Goal: Register for event/course

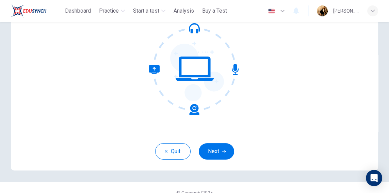
scroll to position [78, 0]
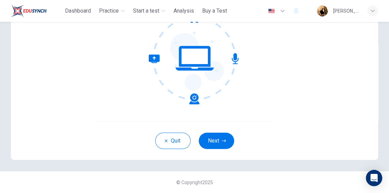
click at [211, 144] on button "Next" at bounding box center [216, 140] width 35 height 16
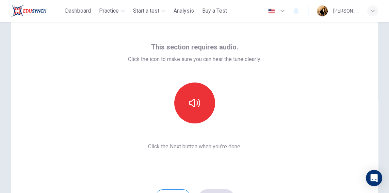
scroll to position [21, 0]
click at [195, 105] on icon "button" at bounding box center [194, 103] width 11 height 11
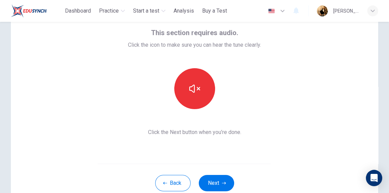
scroll to position [47, 0]
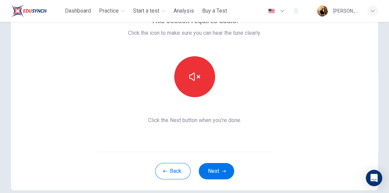
click at [276, 105] on div "This section requires audio. Click the icon to make sure you can hear the tune …" at bounding box center [194, 69] width 367 height 163
click at [215, 169] on button "Next" at bounding box center [216, 171] width 35 height 16
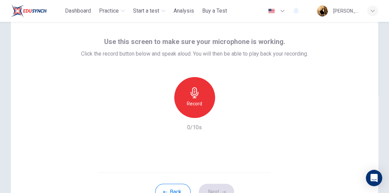
scroll to position [27, 0]
click at [201, 99] on h6 "Record" at bounding box center [194, 103] width 15 height 8
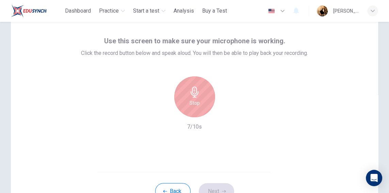
click at [195, 96] on icon "button" at bounding box center [194, 91] width 11 height 11
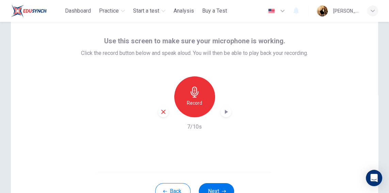
click at [216, 190] on button "Next" at bounding box center [216, 191] width 35 height 16
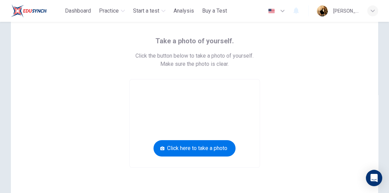
click at [215, 145] on button "Click here to take a photo" at bounding box center [195, 148] width 82 height 16
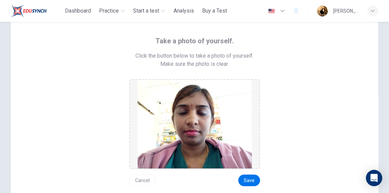
click at [135, 179] on button "Cancel" at bounding box center [142, 180] width 26 height 12
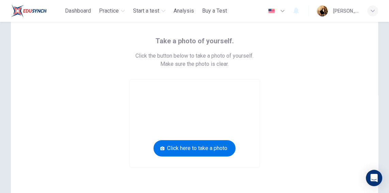
click at [199, 147] on button "Click here to take a photo" at bounding box center [195, 148] width 82 height 16
click at [206, 147] on button "Click here to take a photo" at bounding box center [195, 148] width 82 height 16
click at [201, 148] on button "Click here to take a photo" at bounding box center [195, 148] width 82 height 16
click at [158, 150] on button "Click here to take a photo" at bounding box center [195, 148] width 82 height 16
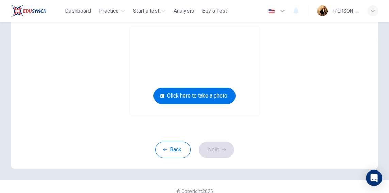
scroll to position [89, 0]
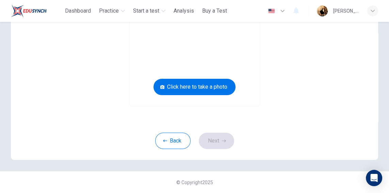
click at [173, 143] on button "Back" at bounding box center [172, 140] width 35 height 16
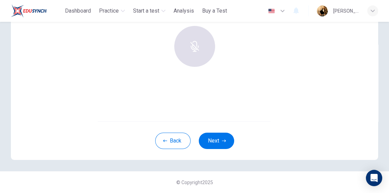
scroll to position [77, 0]
click at [230, 143] on button "Next" at bounding box center [216, 141] width 35 height 16
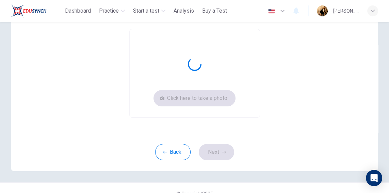
click at [282, 12] on icon "button" at bounding box center [283, 11] width 8 height 8
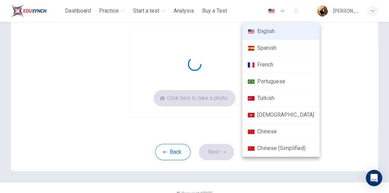
click at [283, 11] on div at bounding box center [194, 96] width 389 height 193
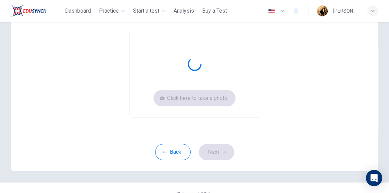
click at [173, 154] on button "Back" at bounding box center [172, 152] width 35 height 16
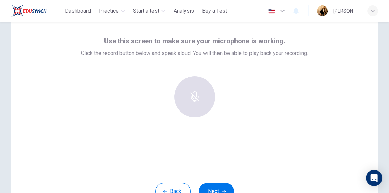
scroll to position [0, 0]
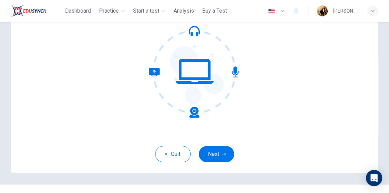
scroll to position [65, 0]
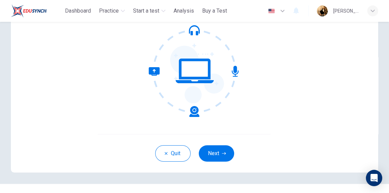
click at [226, 147] on button "Next" at bounding box center [216, 153] width 35 height 16
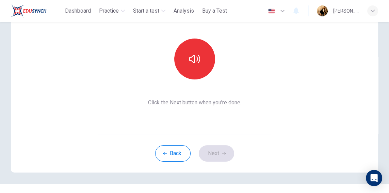
click at [201, 61] on button "button" at bounding box center [194, 58] width 41 height 41
click at [217, 155] on button "Next" at bounding box center [216, 153] width 35 height 16
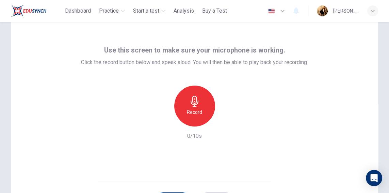
scroll to position [18, 0]
click at [199, 109] on h6 "Record" at bounding box center [194, 112] width 15 height 8
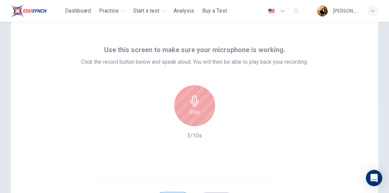
click at [201, 100] on div "Stop" at bounding box center [194, 105] width 41 height 41
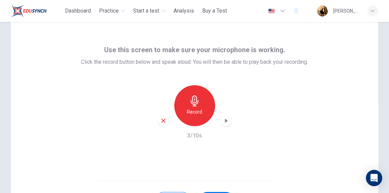
click at [227, 118] on icon "button" at bounding box center [226, 120] width 7 height 7
click at [226, 123] on icon "button" at bounding box center [226, 120] width 7 height 7
click at [226, 122] on icon "button" at bounding box center [226, 120] width 7 height 7
click at [161, 122] on icon "button" at bounding box center [163, 120] width 6 height 6
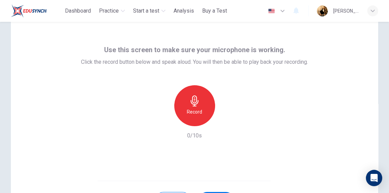
click at [200, 106] on div "Record" at bounding box center [194, 105] width 41 height 41
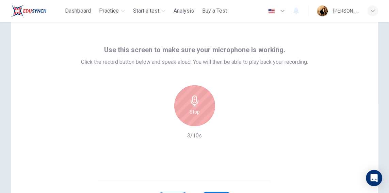
click at [201, 105] on div "Stop" at bounding box center [194, 105] width 41 height 41
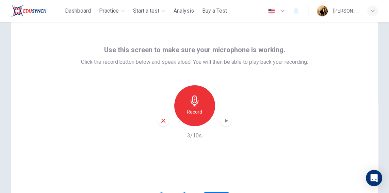
click at [227, 121] on icon "button" at bounding box center [226, 120] width 7 height 7
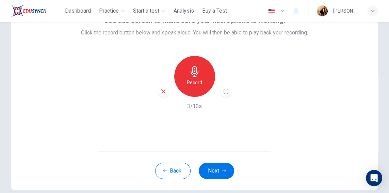
scroll to position [78, 0]
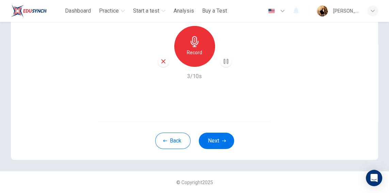
click at [217, 142] on button "Next" at bounding box center [216, 140] width 35 height 16
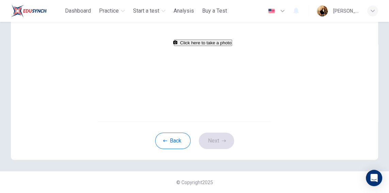
click at [223, 46] on button "Click here to take a photo" at bounding box center [203, 42] width 58 height 6
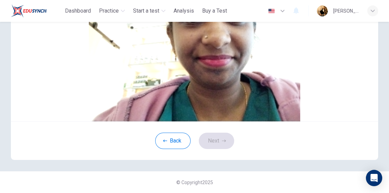
click at [224, 143] on icon "button" at bounding box center [224, 141] width 4 height 4
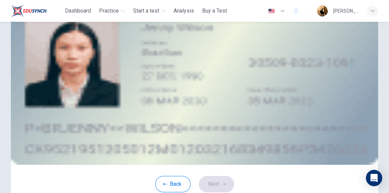
scroll to position [34, 0]
click at [48, 52] on button "upload" at bounding box center [47, 49] width 1 height 6
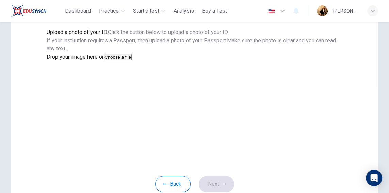
click at [132, 60] on button "Choose a file" at bounding box center [118, 57] width 28 height 6
click at [224, 83] on img "drag and drop area" at bounding box center [194, 82] width 367 height 163
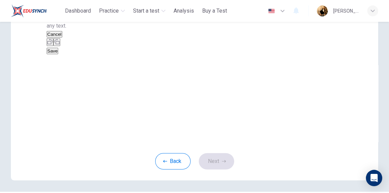
scroll to position [58, 0]
click at [62, 37] on button "Cancel" at bounding box center [55, 33] width 16 height 6
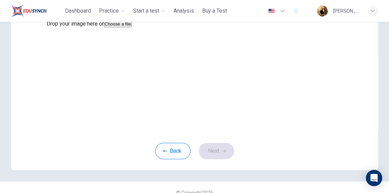
scroll to position [98, 0]
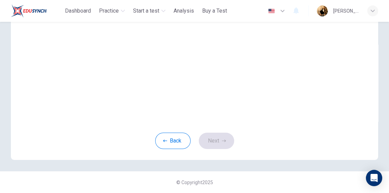
click at [174, 144] on button "Back" at bounding box center [172, 140] width 35 height 16
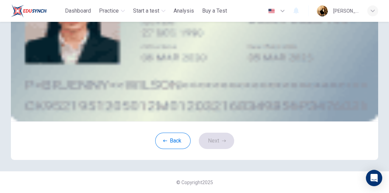
click at [244, 18] on div "Take a photo" at bounding box center [195, 14] width 296 height 8
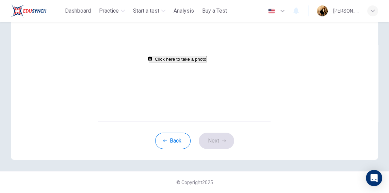
click at [165, 62] on button "Click here to take a photo" at bounding box center [178, 59] width 58 height 6
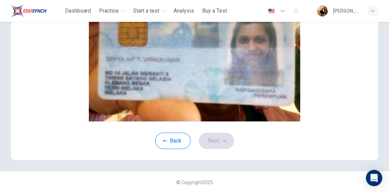
click at [62, 17] on button "Cancel" at bounding box center [55, 14] width 16 height 6
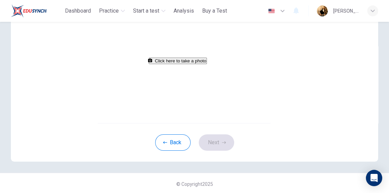
scroll to position [76, 0]
click at [207, 64] on button "Click here to take a photo" at bounding box center [178, 60] width 58 height 6
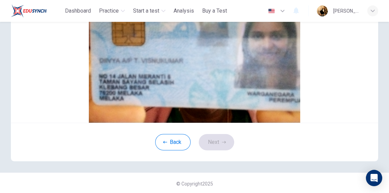
click at [74, 18] on button "Save" at bounding box center [68, 15] width 12 height 6
click at [223, 150] on button "Next" at bounding box center [216, 142] width 35 height 16
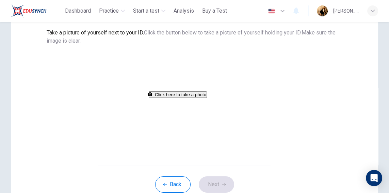
scroll to position [34, 0]
click at [207, 98] on button "Click here to take a photo" at bounding box center [178, 94] width 58 height 6
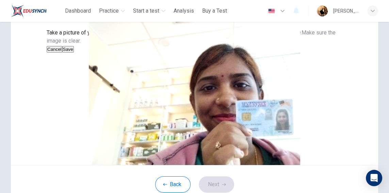
click at [74, 52] on button "Save" at bounding box center [68, 49] width 12 height 6
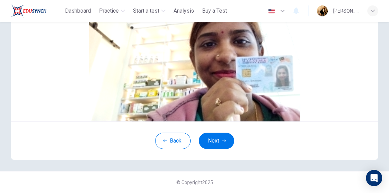
click at [220, 141] on button "Next" at bounding box center [216, 140] width 35 height 16
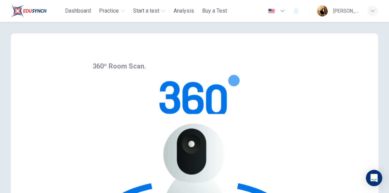
scroll to position [2, 0]
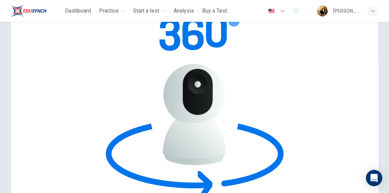
scroll to position [68, 0]
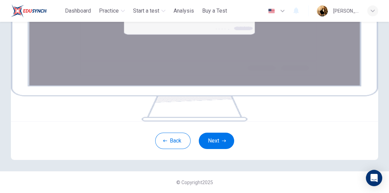
scroll to position [119, 0]
click at [226, 149] on button "Next" at bounding box center [216, 140] width 35 height 16
click at [215, 149] on button "Next" at bounding box center [216, 140] width 35 height 16
click at [218, 149] on button "Next" at bounding box center [216, 140] width 35 height 16
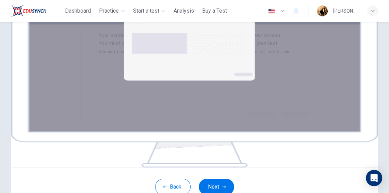
scroll to position [32, 0]
click at [291, 56] on div "Your screen will also be recorded. Click the Next button to select your screen.…" at bounding box center [195, 43] width 192 height 25
click at [285, 54] on small "Warning: if you use multiple screens/monitors, disconnect them now or your test…" at bounding box center [195, 51] width 192 height 5
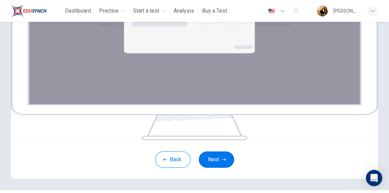
scroll to position [78, 0]
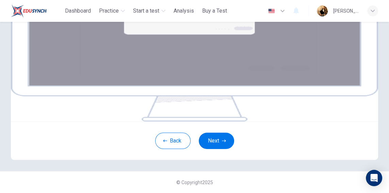
click at [208, 86] on img at bounding box center [194, 39] width 367 height 163
click at [217, 143] on button "Next" at bounding box center [216, 140] width 35 height 16
click at [223, 149] on button "Next" at bounding box center [216, 140] width 35 height 16
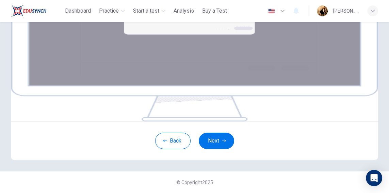
click at [228, 149] on button "Next" at bounding box center [216, 140] width 35 height 16
click at [227, 149] on button "Next" at bounding box center [216, 140] width 35 height 16
click at [232, 149] on button "Next" at bounding box center [216, 140] width 35 height 16
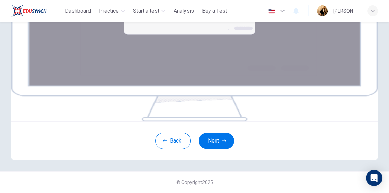
click at [209, 142] on button "Next" at bounding box center [216, 140] width 35 height 16
click at [153, 13] on span "Start a test" at bounding box center [146, 11] width 26 height 8
click at [164, 13] on button "Start a test" at bounding box center [149, 11] width 38 height 12
click at [159, 9] on span "Start a test" at bounding box center [146, 11] width 26 height 8
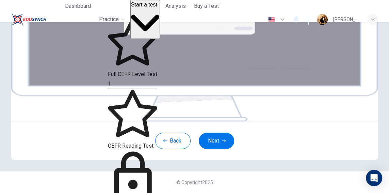
click at [154, 142] on span "CEFR Reading Test" at bounding box center [131, 145] width 46 height 6
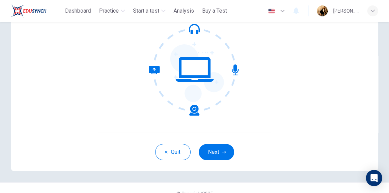
scroll to position [78, 0]
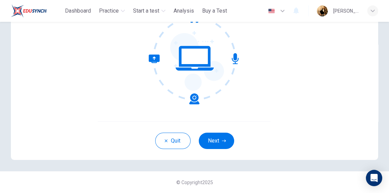
click at [217, 138] on button "Next" at bounding box center [216, 140] width 35 height 16
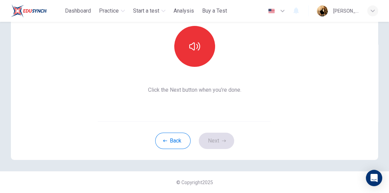
click at [203, 46] on button "button" at bounding box center [194, 46] width 41 height 41
click at [218, 138] on button "Next" at bounding box center [216, 140] width 35 height 16
click at [194, 50] on h6 "Record" at bounding box center [194, 52] width 15 height 8
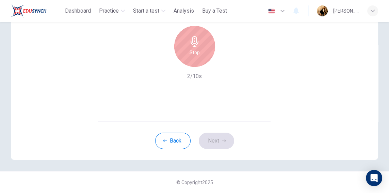
click at [203, 47] on div "Stop" at bounding box center [194, 46] width 41 height 41
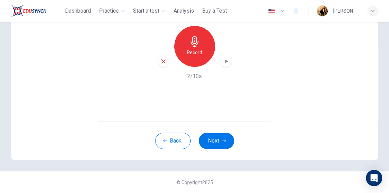
click at [222, 139] on icon "button" at bounding box center [224, 141] width 4 height 4
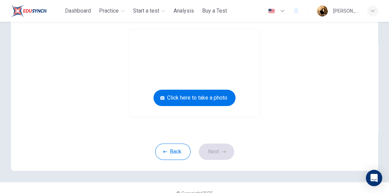
click at [187, 92] on button "Click here to take a photo" at bounding box center [195, 98] width 82 height 16
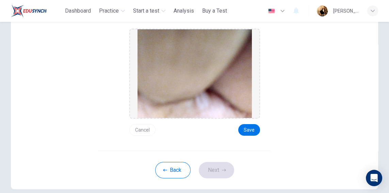
click at [251, 130] on button "Save" at bounding box center [249, 130] width 22 height 12
click at [213, 174] on button "Next" at bounding box center [216, 170] width 35 height 16
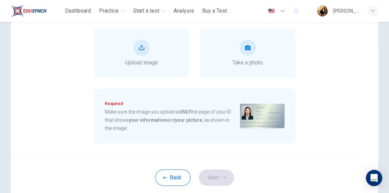
click at [253, 52] on button "take photo" at bounding box center [248, 47] width 16 height 16
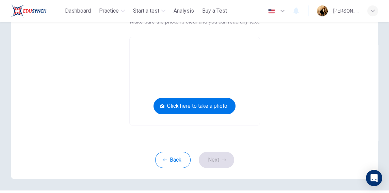
click at [188, 105] on button "Click here to take a photo" at bounding box center [195, 106] width 82 height 16
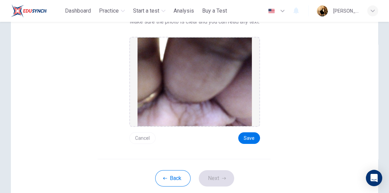
click at [253, 137] on button "Save" at bounding box center [249, 138] width 22 height 12
click at [210, 173] on button "Next" at bounding box center [216, 178] width 35 height 16
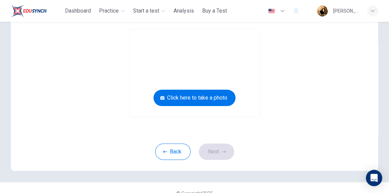
click at [204, 95] on button "Click here to take a photo" at bounding box center [195, 98] width 82 height 16
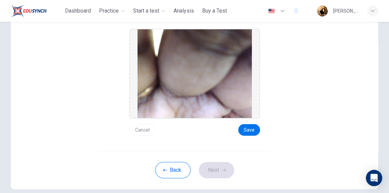
click at [247, 132] on button "Save" at bounding box center [249, 130] width 22 height 12
click at [214, 165] on button "Next" at bounding box center [216, 170] width 35 height 16
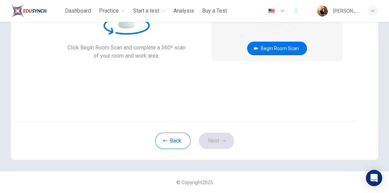
click at [294, 50] on button "Begin Room Scan" at bounding box center [277, 49] width 60 height 14
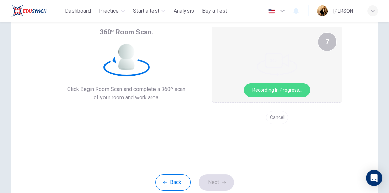
scroll to position [34, 0]
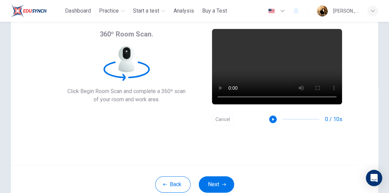
click at [218, 185] on button "Next" at bounding box center [216, 184] width 35 height 16
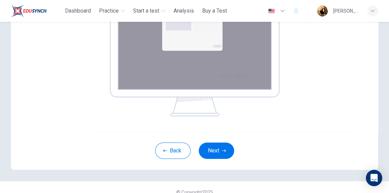
scroll to position [147, 0]
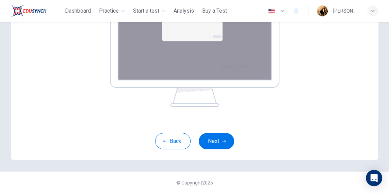
click at [219, 140] on button "Next" at bounding box center [216, 141] width 35 height 16
